Goal: Transaction & Acquisition: Download file/media

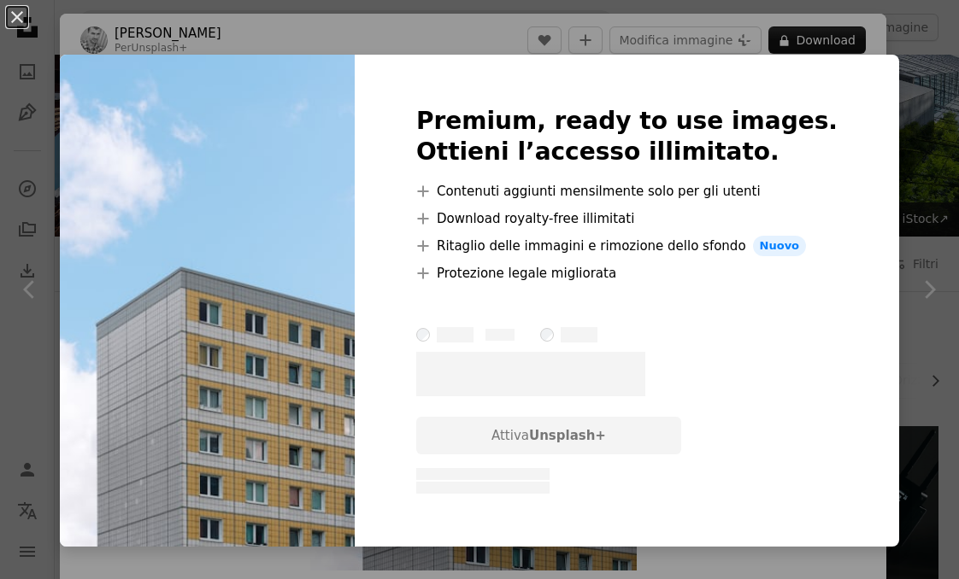
scroll to position [1514, 0]
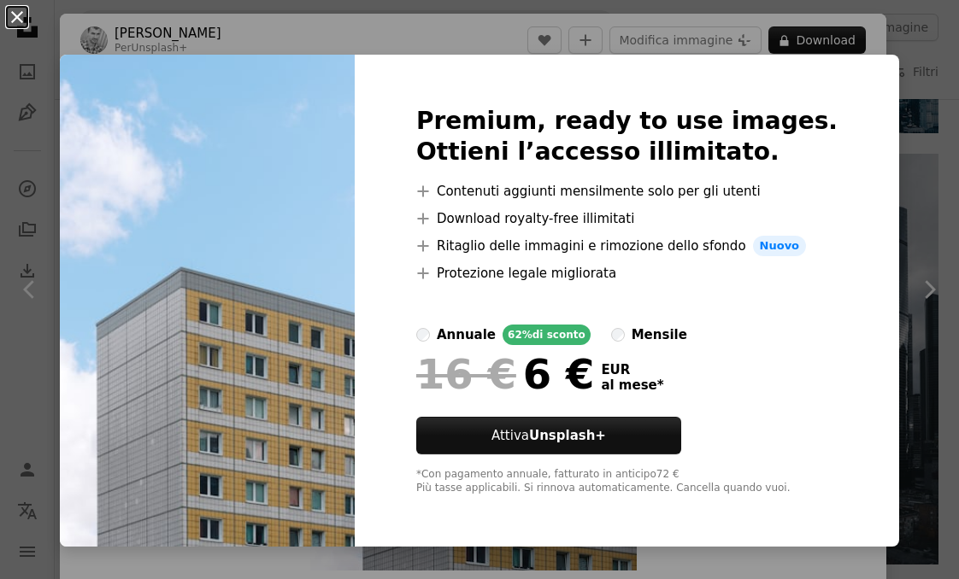
click at [15, 10] on button "An X shape" at bounding box center [17, 17] width 21 height 21
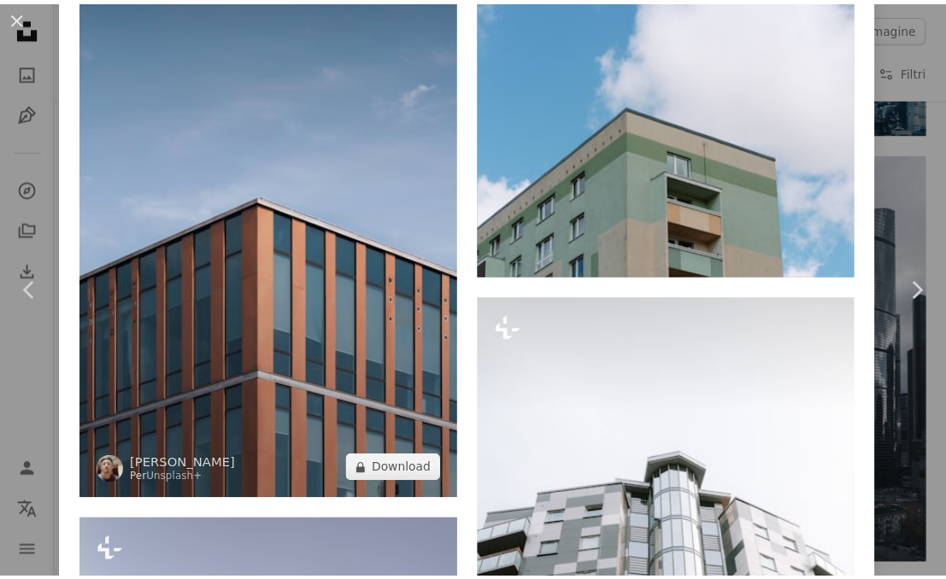
scroll to position [1408, 0]
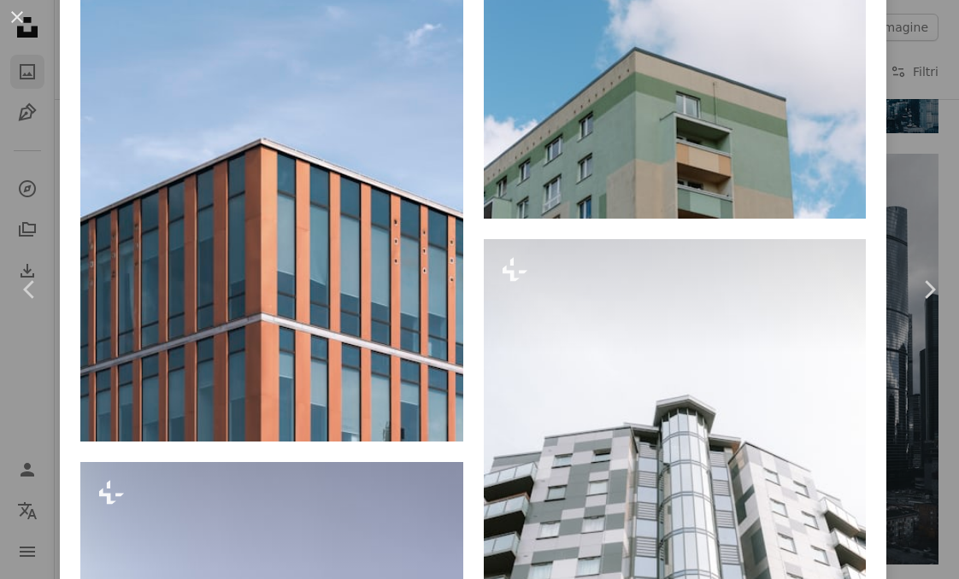
drag, startPoint x: 17, startPoint y: 12, endPoint x: 38, endPoint y: 63, distance: 55.2
click at [17, 12] on button "An X shape" at bounding box center [17, 17] width 21 height 21
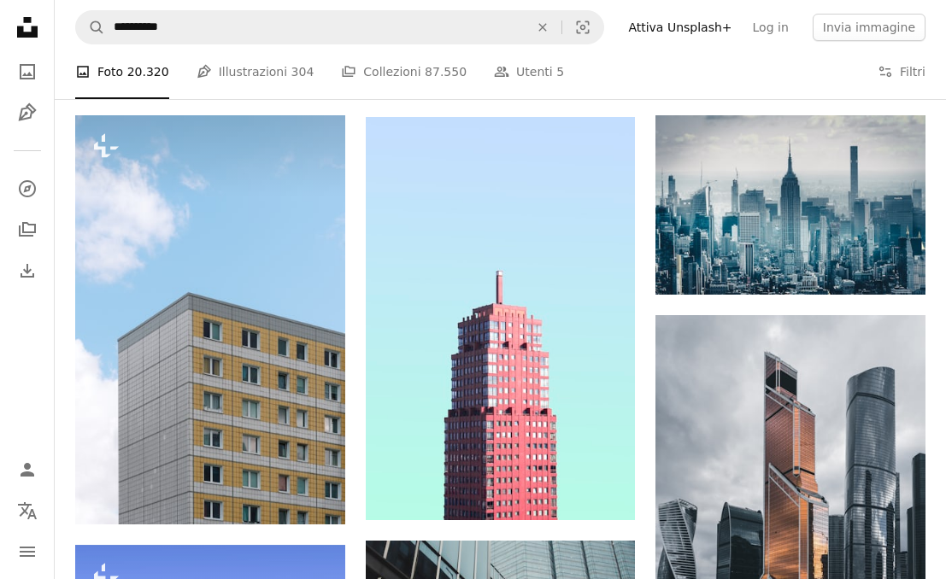
scroll to position [1174, 0]
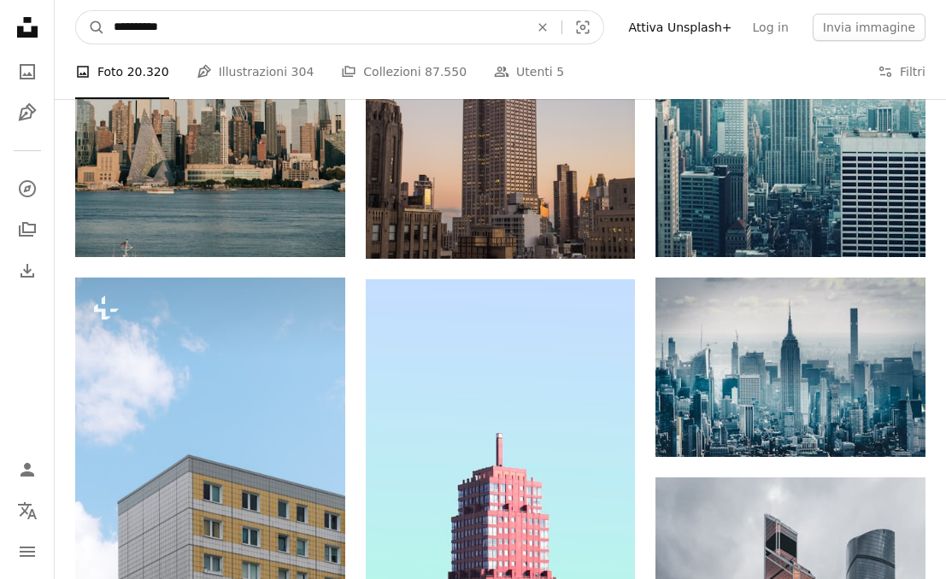
drag, startPoint x: 201, startPoint y: 32, endPoint x: -144, endPoint y: 24, distance: 344.5
type input "********"
click button "A magnifying glass" at bounding box center [90, 27] width 29 height 32
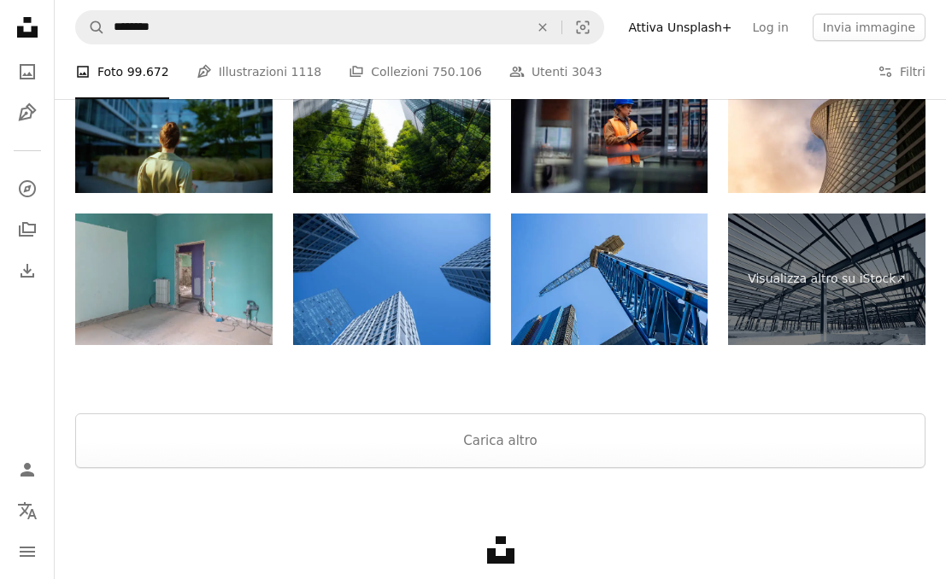
scroll to position [3333, 0]
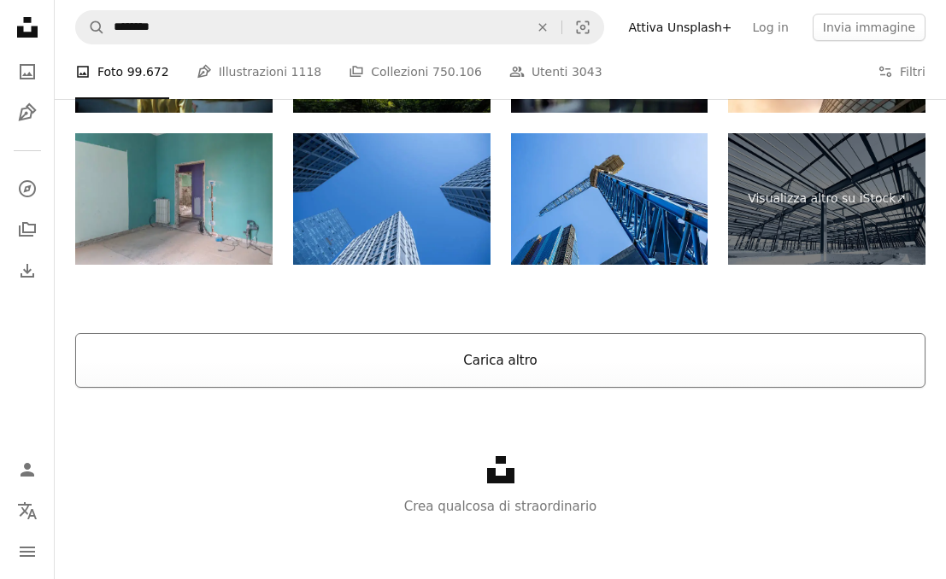
click at [528, 351] on button "Carica altro" at bounding box center [500, 360] width 850 height 55
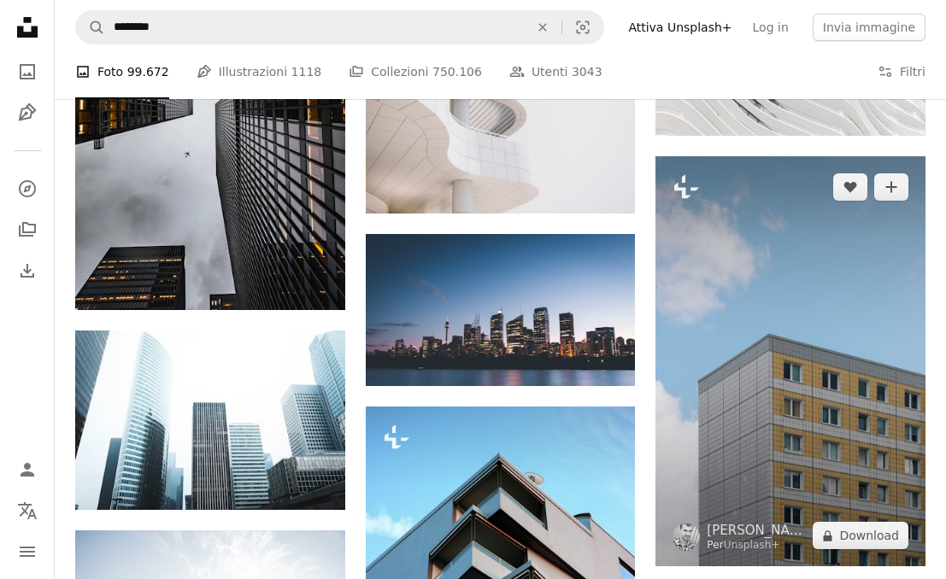
scroll to position [4584, 0]
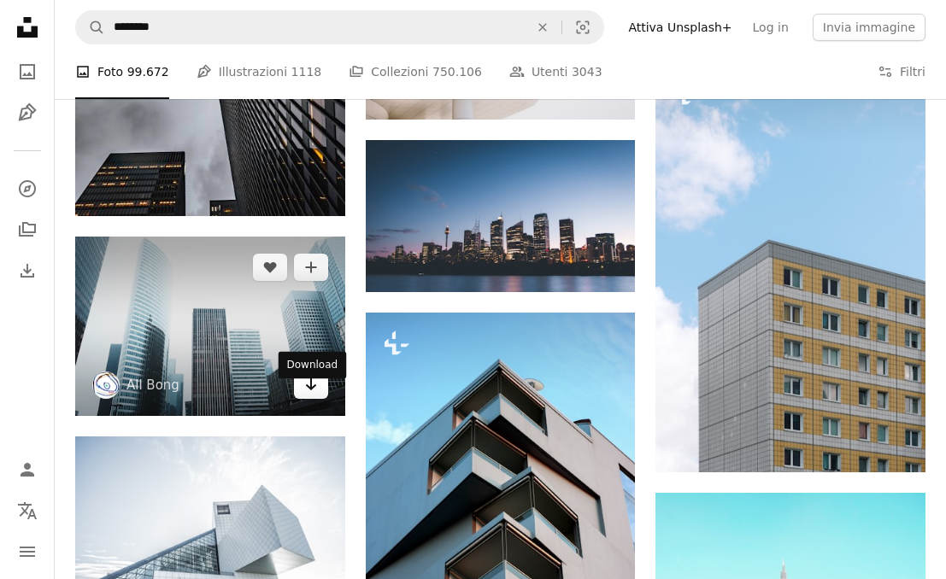
click at [309, 391] on icon "Download" at bounding box center [310, 385] width 11 height 12
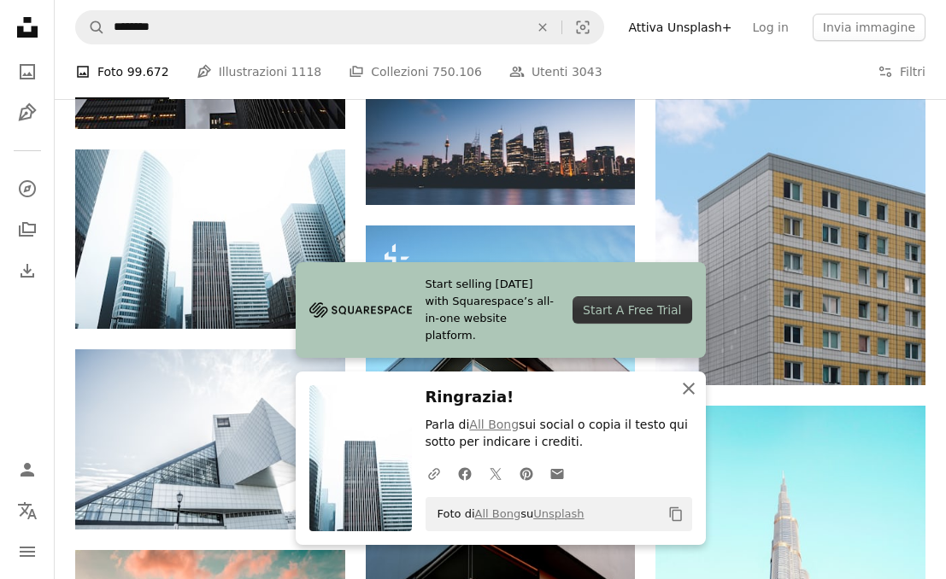
drag, startPoint x: 685, startPoint y: 384, endPoint x: 578, endPoint y: 339, distance: 115.7
click at [684, 384] on icon "button" at bounding box center [689, 389] width 12 height 12
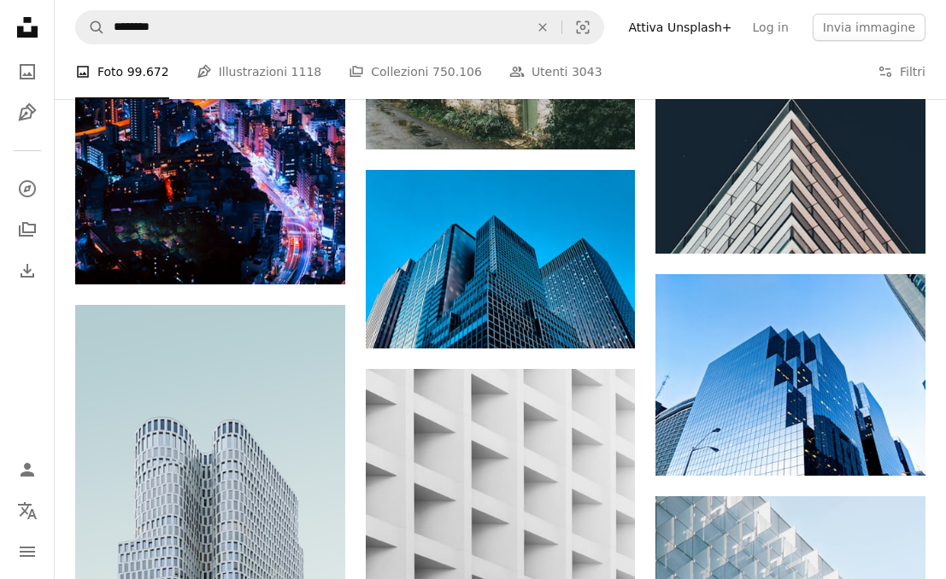
scroll to position [8184, 0]
